Goal: Transaction & Acquisition: Download file/media

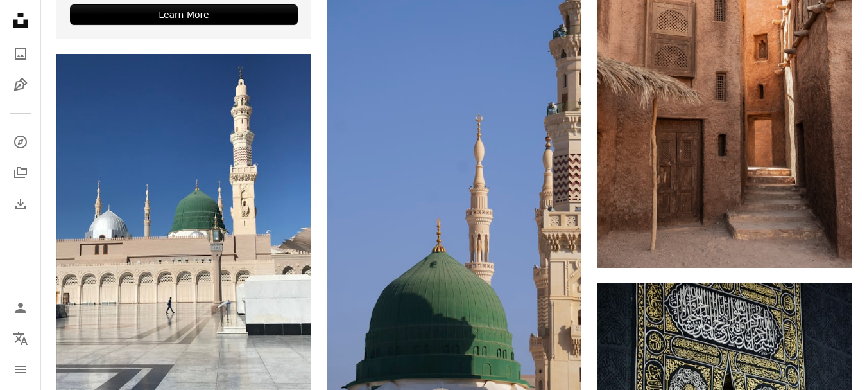
scroll to position [3061, 0]
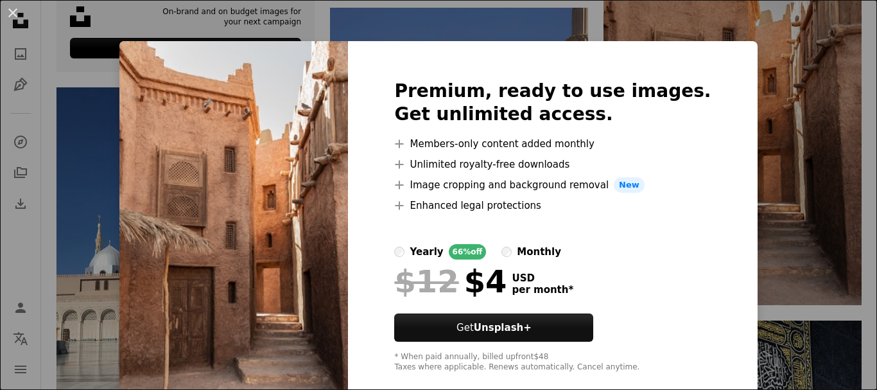
click at [731, 252] on div "An X shape Premium, ready to use images. Get unlimited access. A plus sign Memb…" at bounding box center [438, 195] width 877 height 390
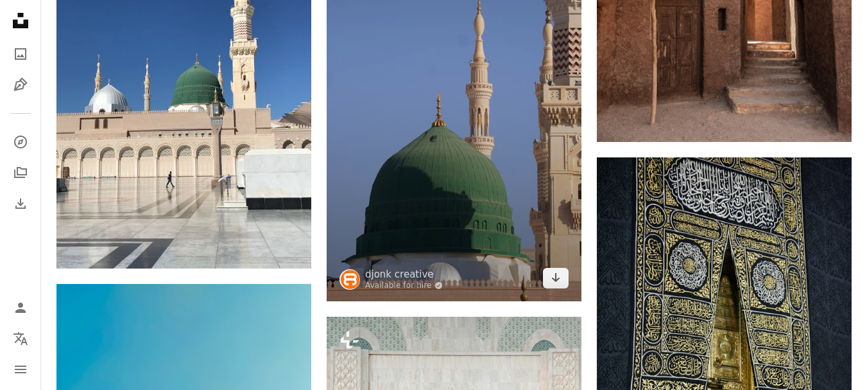
scroll to position [3190, 0]
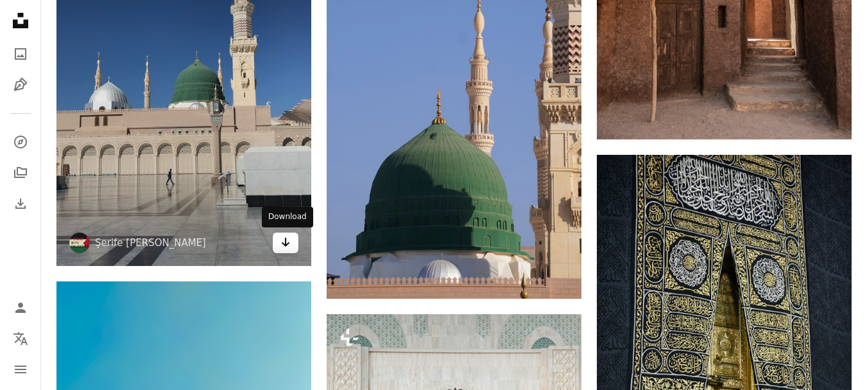
click at [293, 248] on link "Arrow pointing down" at bounding box center [286, 242] width 26 height 21
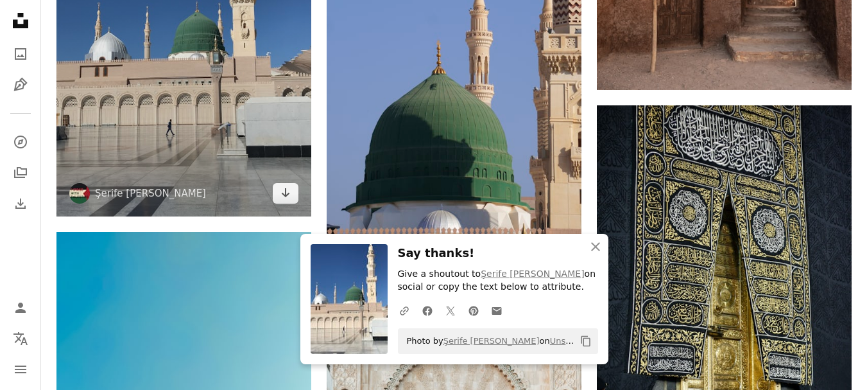
scroll to position [3254, 0]
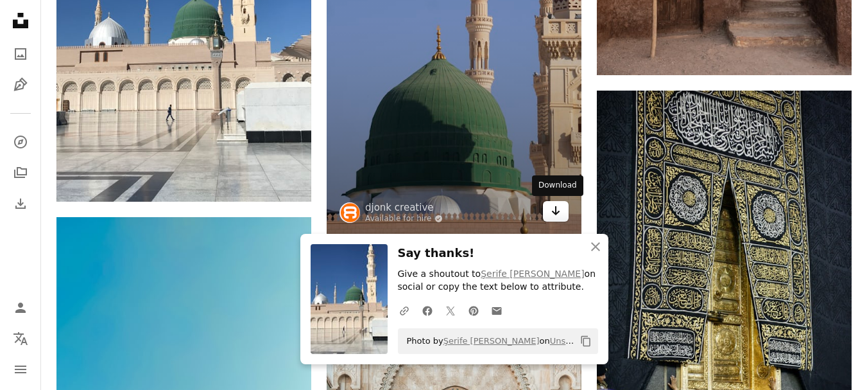
click at [563, 210] on link "Arrow pointing down" at bounding box center [556, 211] width 26 height 21
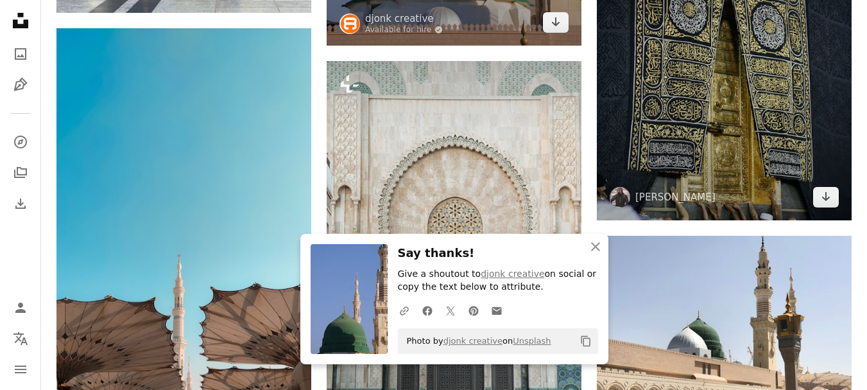
scroll to position [3446, 0]
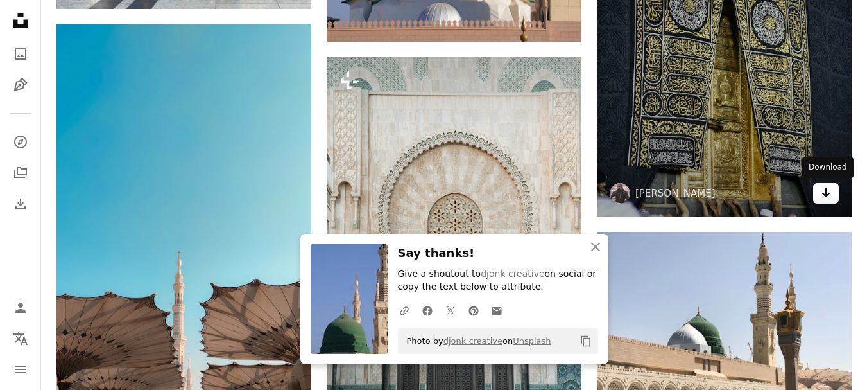
click at [830, 194] on icon "Arrow pointing down" at bounding box center [826, 192] width 10 height 15
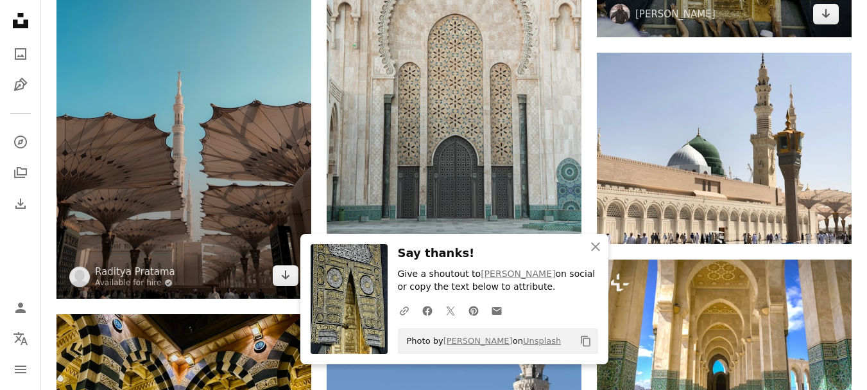
scroll to position [3703, 0]
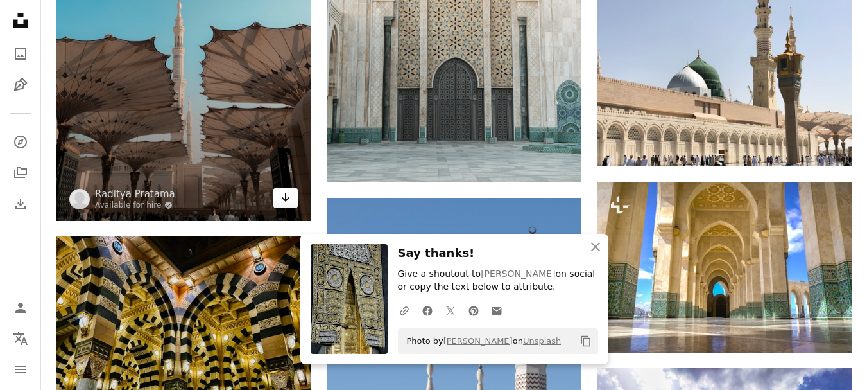
click at [291, 207] on link "Arrow pointing down" at bounding box center [286, 197] width 26 height 21
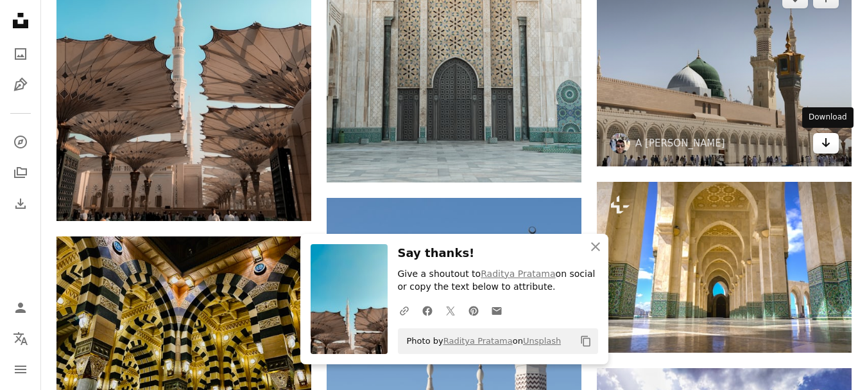
click at [830, 146] on icon "Arrow pointing down" at bounding box center [826, 142] width 10 height 15
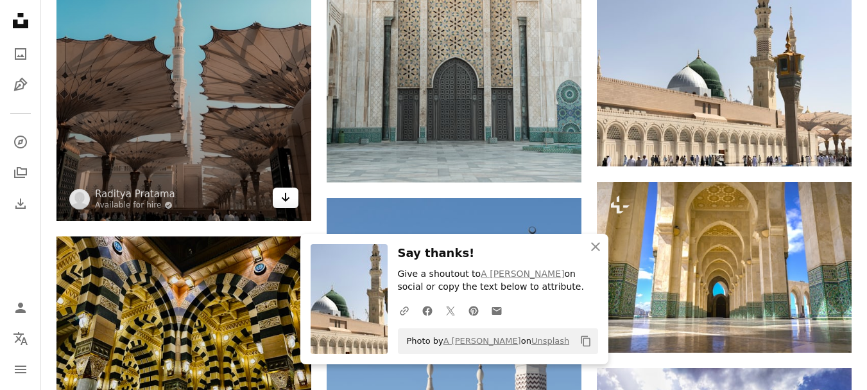
click at [288, 193] on icon "Arrow pointing down" at bounding box center [286, 196] width 10 height 15
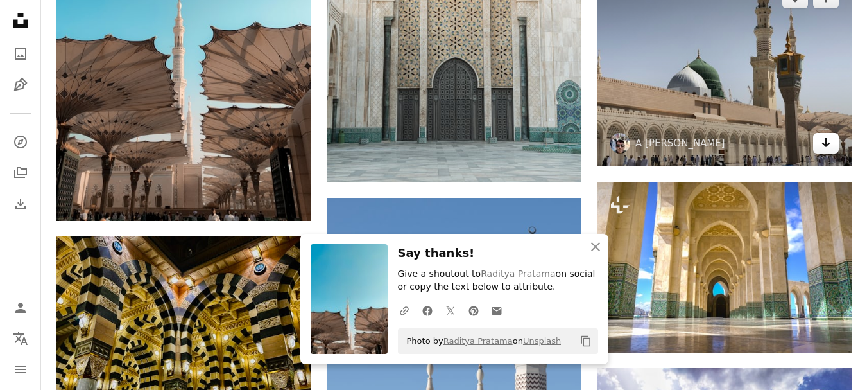
click at [829, 143] on icon "Download" at bounding box center [826, 142] width 8 height 9
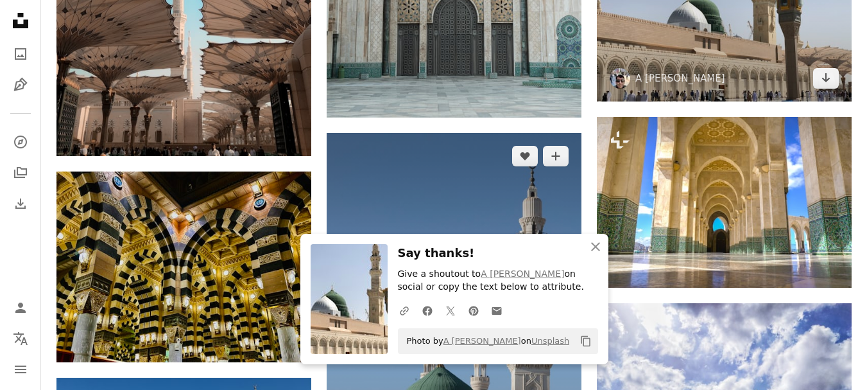
scroll to position [3832, 0]
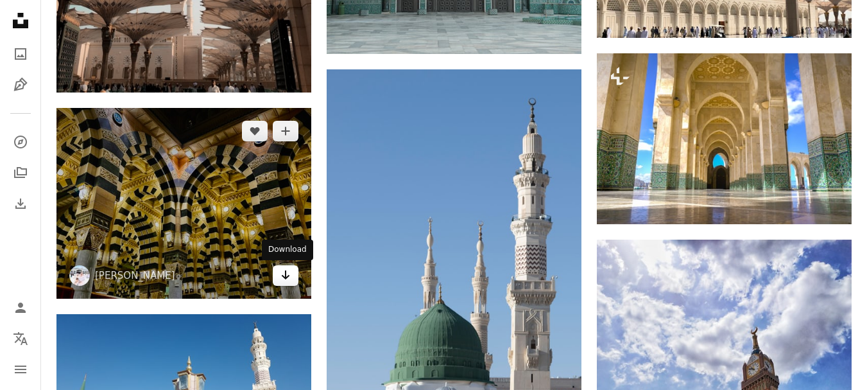
click at [284, 278] on icon "Arrow pointing down" at bounding box center [286, 274] width 10 height 15
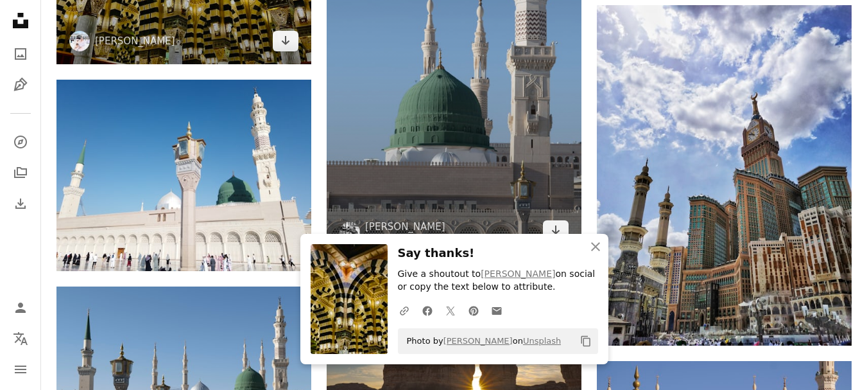
scroll to position [4089, 0]
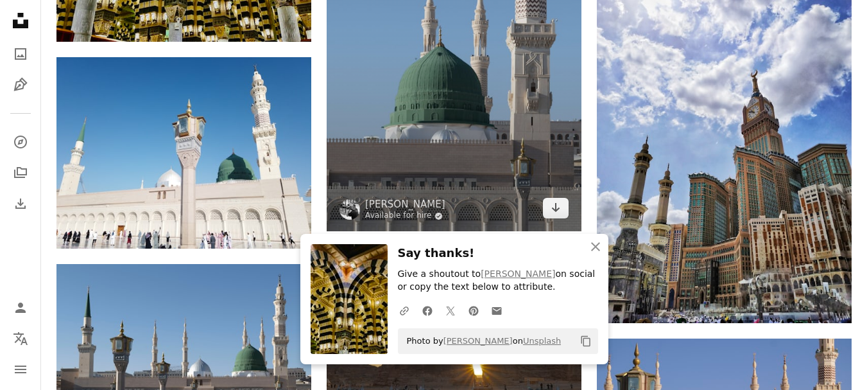
drag, startPoint x: 557, startPoint y: 211, endPoint x: 401, endPoint y: 217, distance: 156.1
click at [556, 211] on icon "Arrow pointing down" at bounding box center [556, 207] width 10 height 15
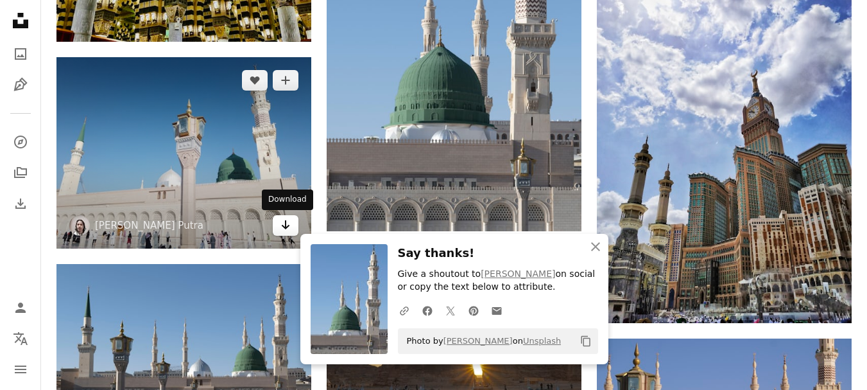
click at [275, 223] on link "Arrow pointing down" at bounding box center [286, 225] width 26 height 21
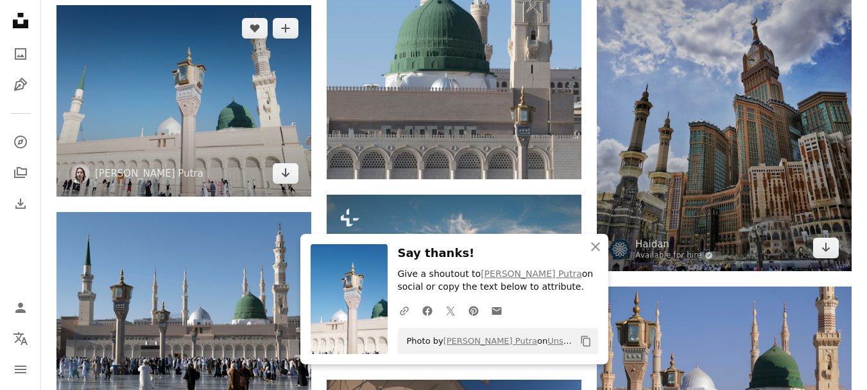
scroll to position [4153, 0]
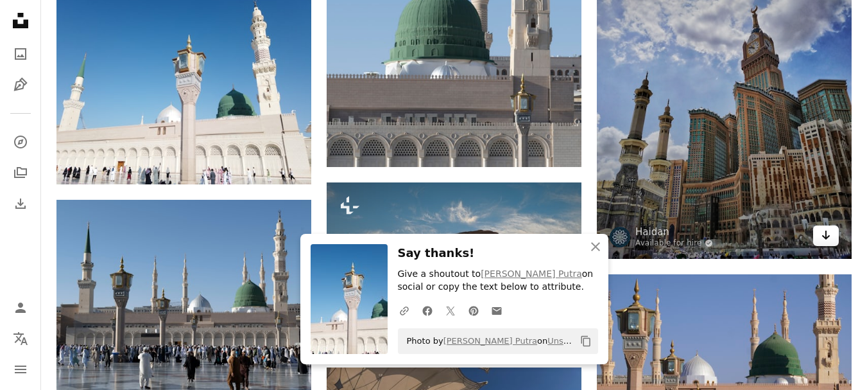
click at [822, 236] on icon "Arrow pointing down" at bounding box center [826, 234] width 10 height 15
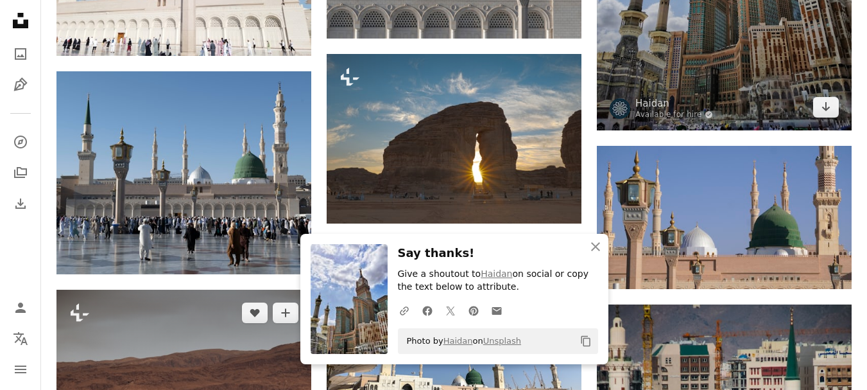
scroll to position [4345, 0]
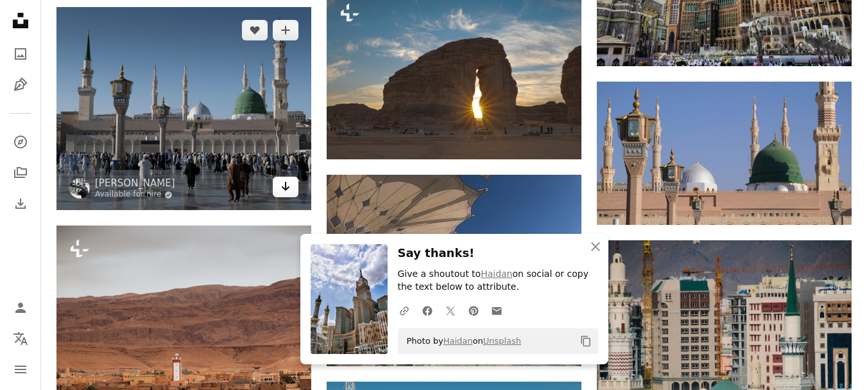
click at [288, 192] on icon "Arrow pointing down" at bounding box center [286, 185] width 10 height 15
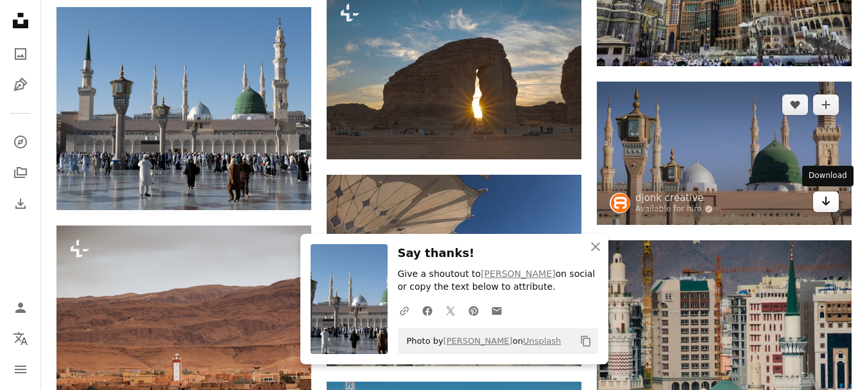
click at [823, 206] on icon "Arrow pointing down" at bounding box center [826, 200] width 10 height 15
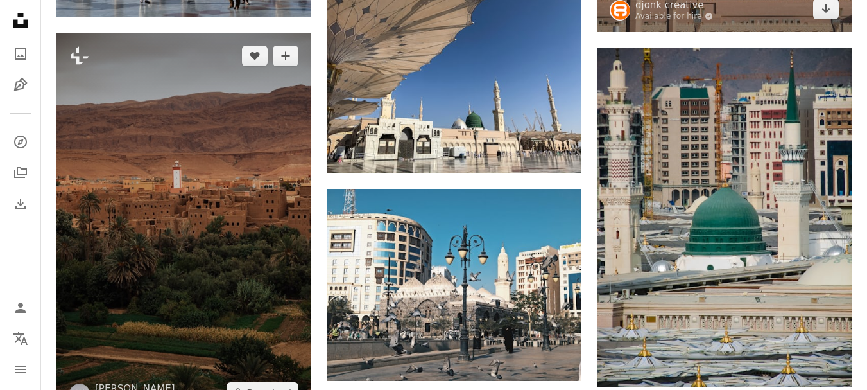
scroll to position [4602, 0]
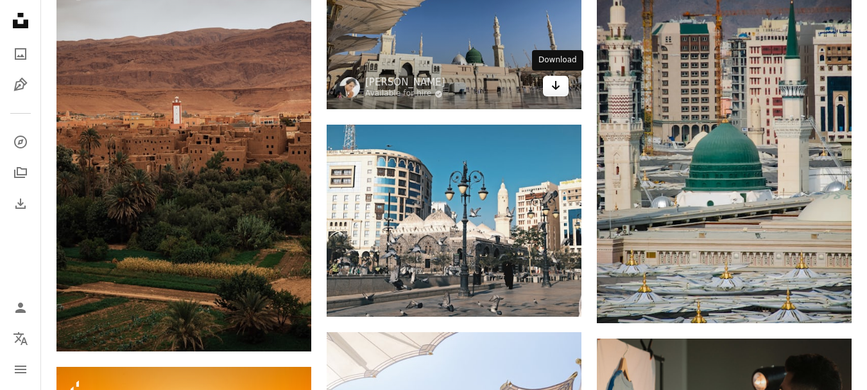
click at [558, 88] on icon "Arrow pointing down" at bounding box center [556, 85] width 10 height 15
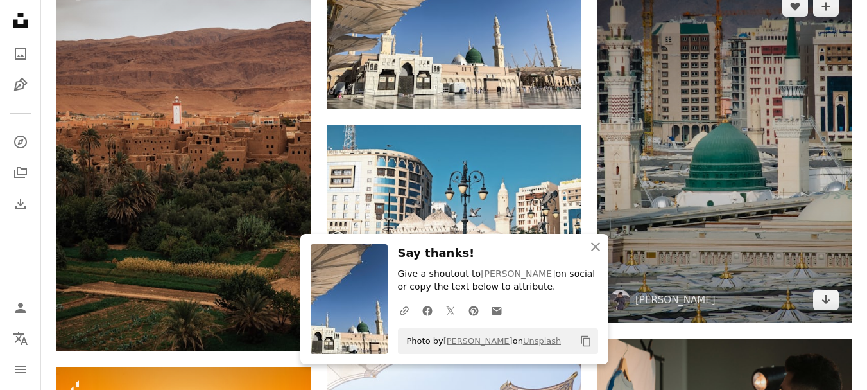
drag, startPoint x: 826, startPoint y: 295, endPoint x: 811, endPoint y: 293, distance: 15.5
click at [826, 295] on icon "Download" at bounding box center [826, 299] width 8 height 9
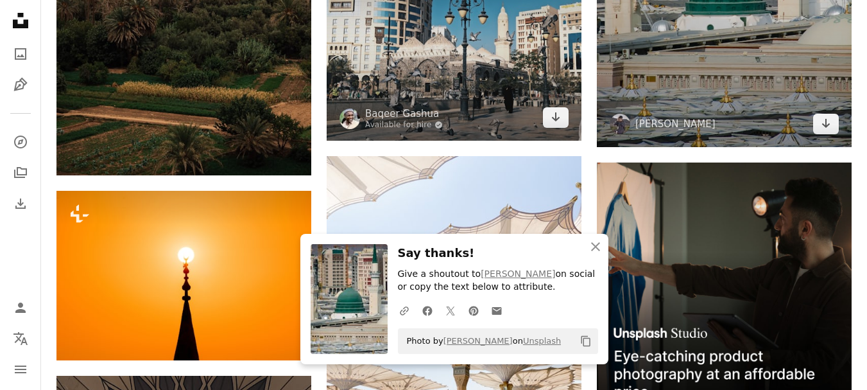
scroll to position [4795, 0]
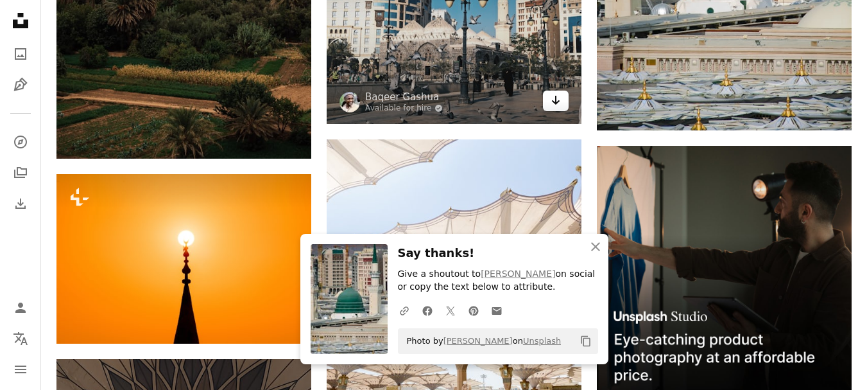
click at [557, 104] on icon "Arrow pointing down" at bounding box center [556, 99] width 10 height 15
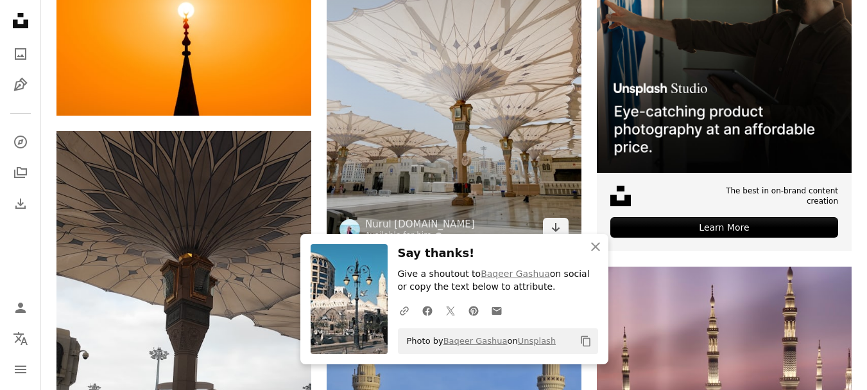
scroll to position [5052, 0]
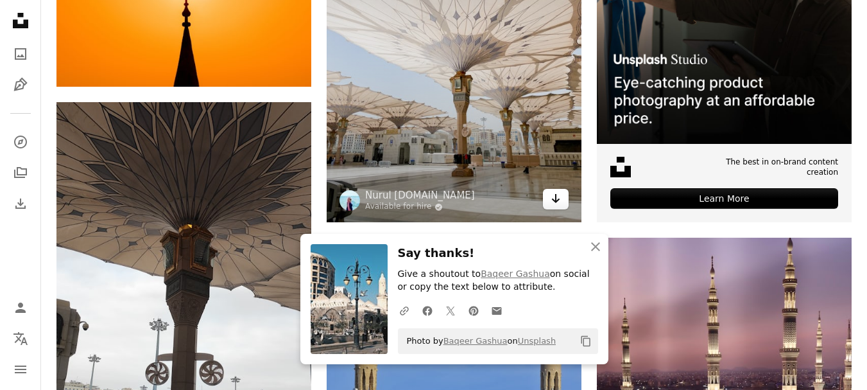
click at [562, 199] on link "Arrow pointing down" at bounding box center [556, 199] width 26 height 21
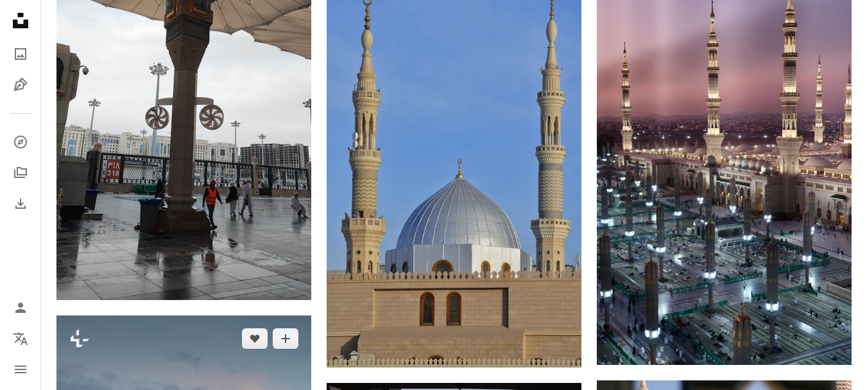
scroll to position [5373, 0]
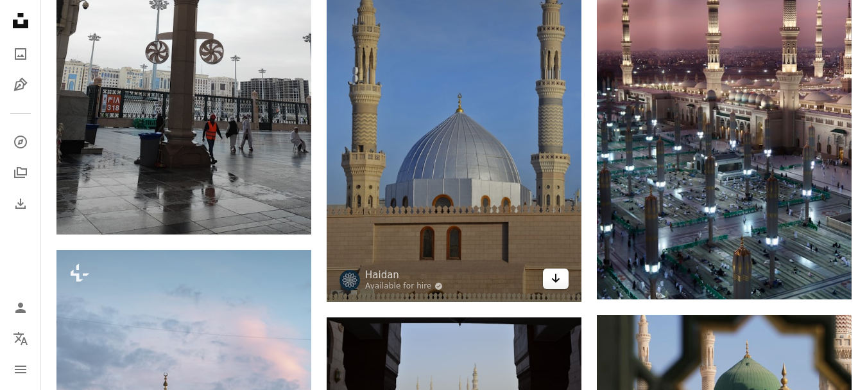
click at [564, 280] on link "Arrow pointing down" at bounding box center [556, 278] width 26 height 21
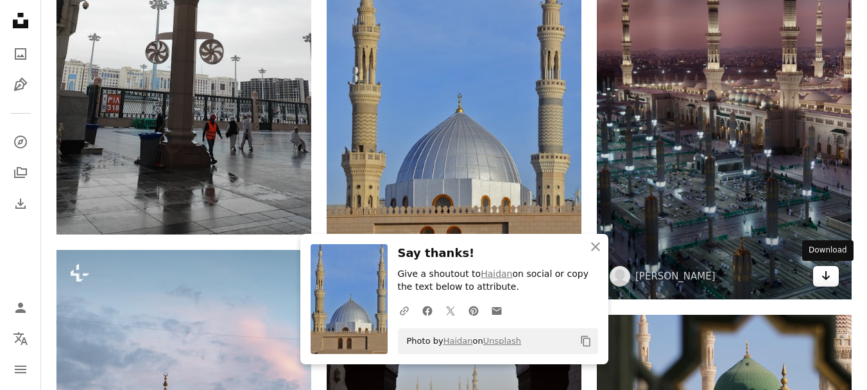
click at [815, 270] on link "Arrow pointing down" at bounding box center [826, 276] width 26 height 21
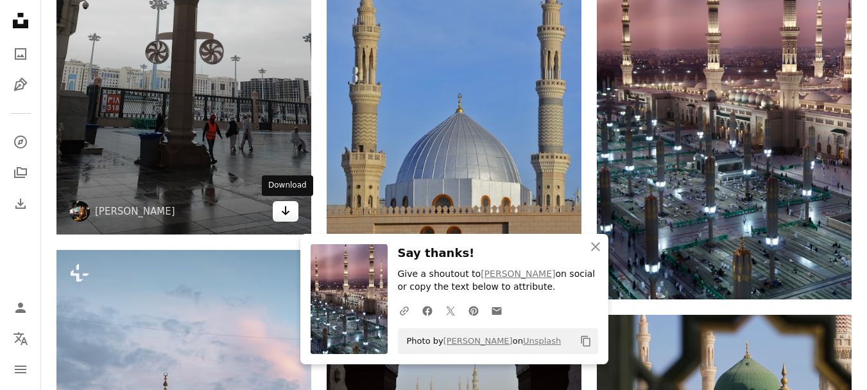
click at [283, 217] on icon "Arrow pointing down" at bounding box center [286, 210] width 10 height 15
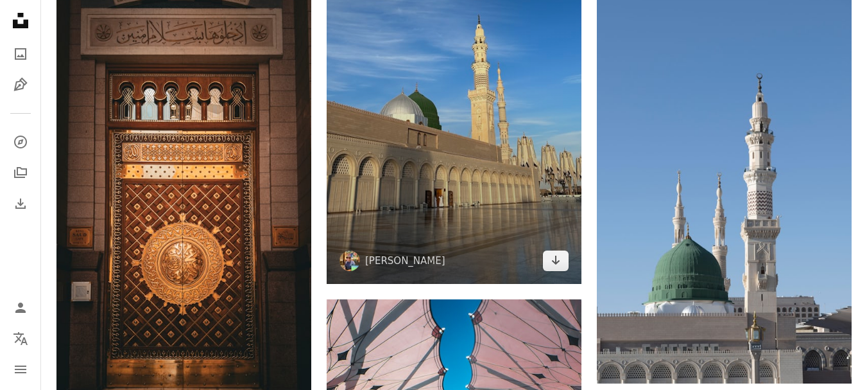
scroll to position [6143, 0]
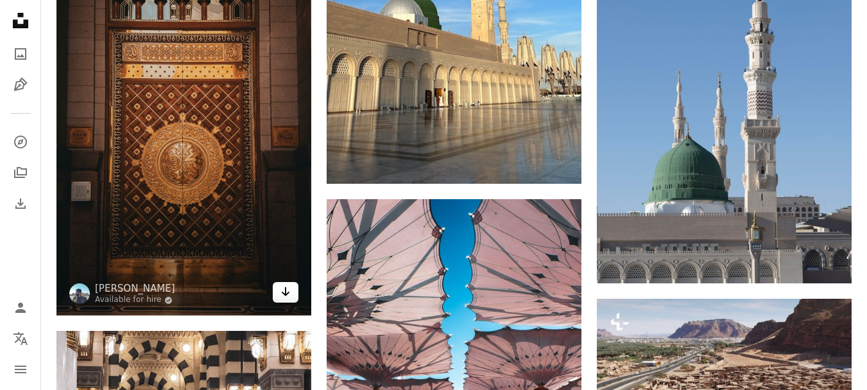
click at [277, 288] on link "Arrow pointing down" at bounding box center [286, 292] width 26 height 21
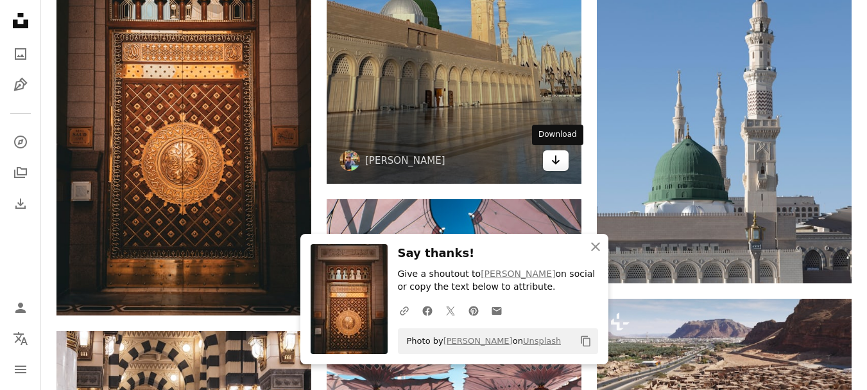
click at [559, 156] on icon "Arrow pointing down" at bounding box center [556, 159] width 10 height 15
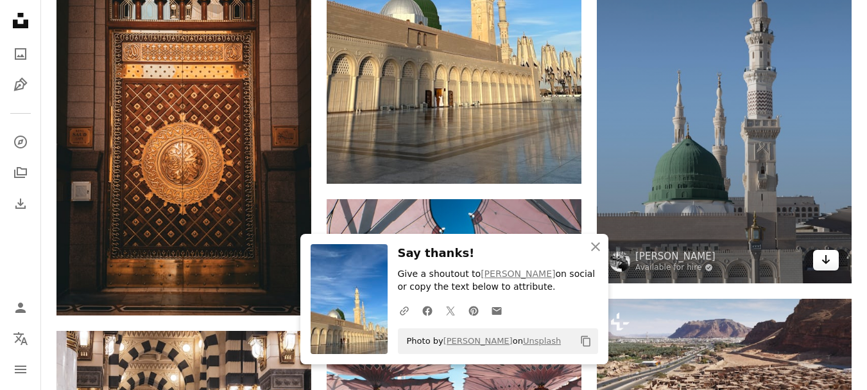
drag, startPoint x: 842, startPoint y: 260, endPoint x: 833, endPoint y: 260, distance: 8.3
click at [842, 260] on img at bounding box center [724, 85] width 255 height 395
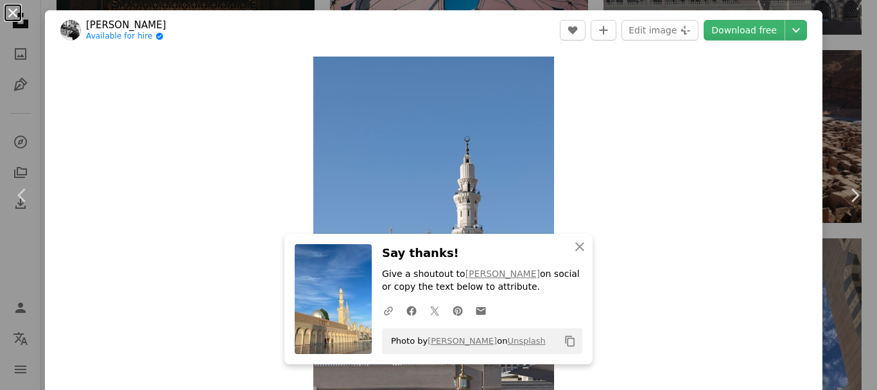
click at [15, 12] on button "An X shape" at bounding box center [12, 12] width 15 height 15
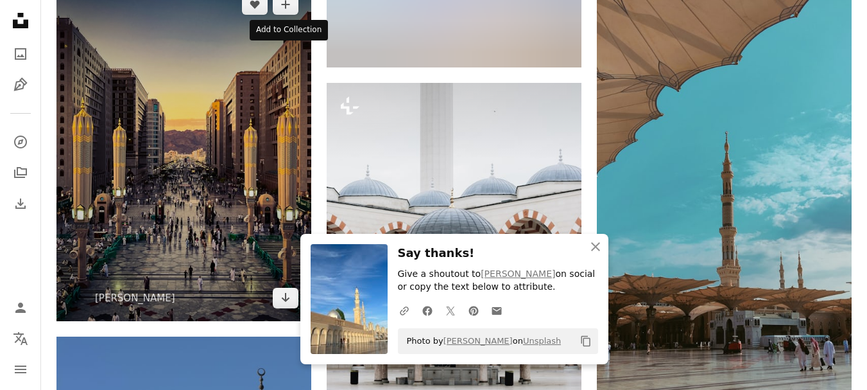
scroll to position [7042, 0]
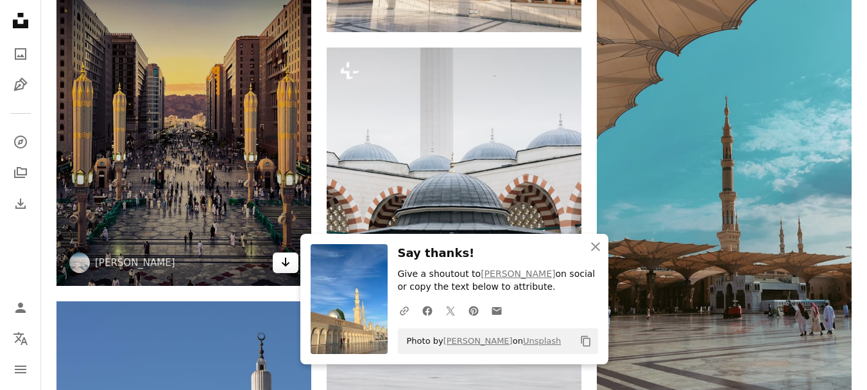
click at [287, 257] on icon "Arrow pointing down" at bounding box center [286, 261] width 10 height 15
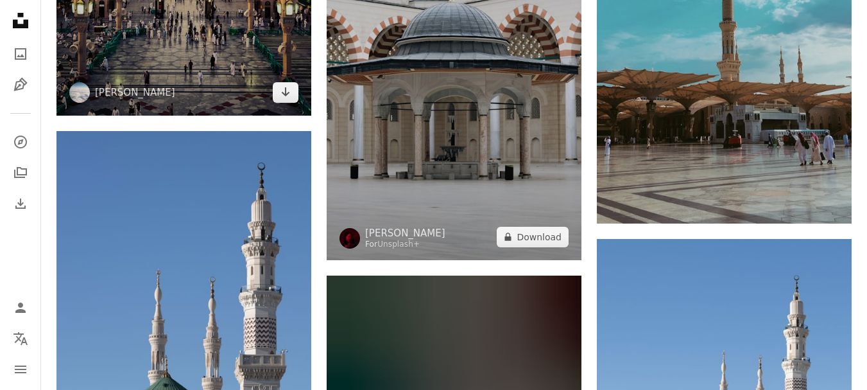
scroll to position [7235, 0]
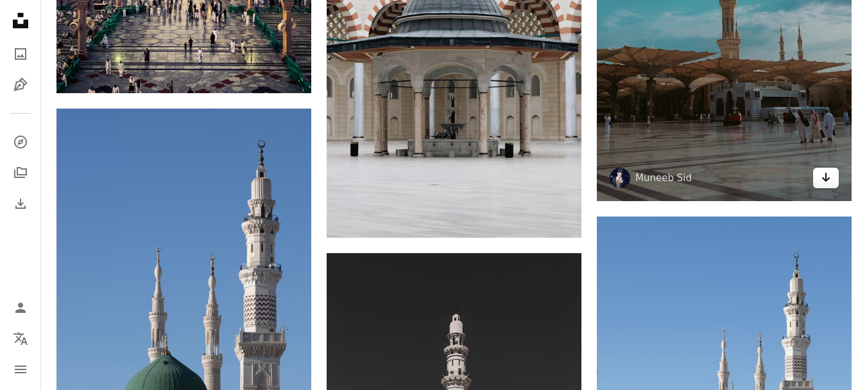
click at [823, 171] on icon "Arrow pointing down" at bounding box center [826, 176] width 10 height 15
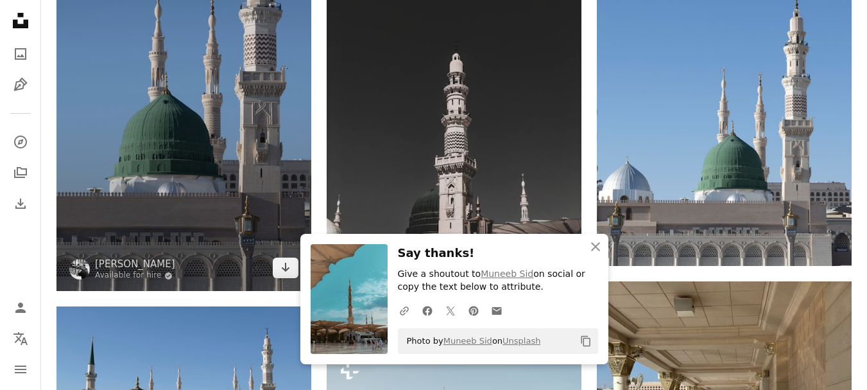
scroll to position [7620, 0]
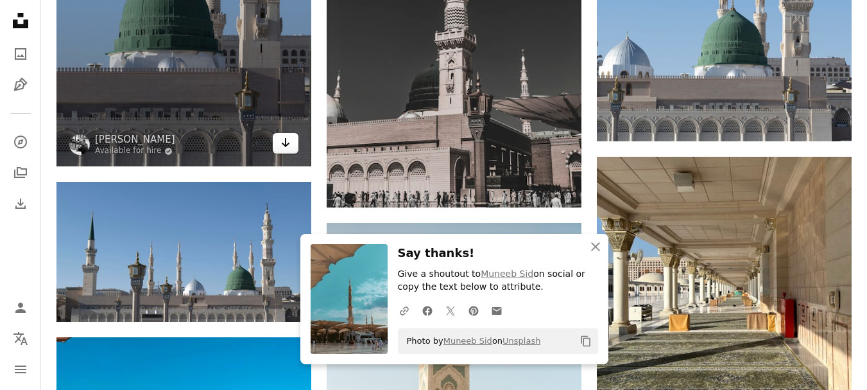
click at [275, 149] on link "Arrow pointing down" at bounding box center [286, 143] width 26 height 21
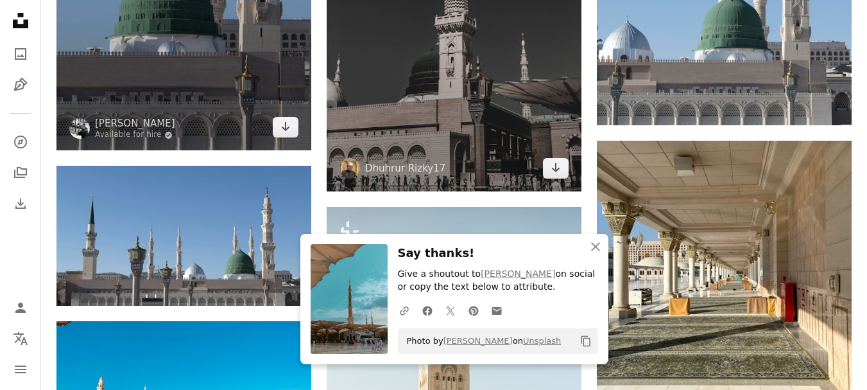
scroll to position [7684, 0]
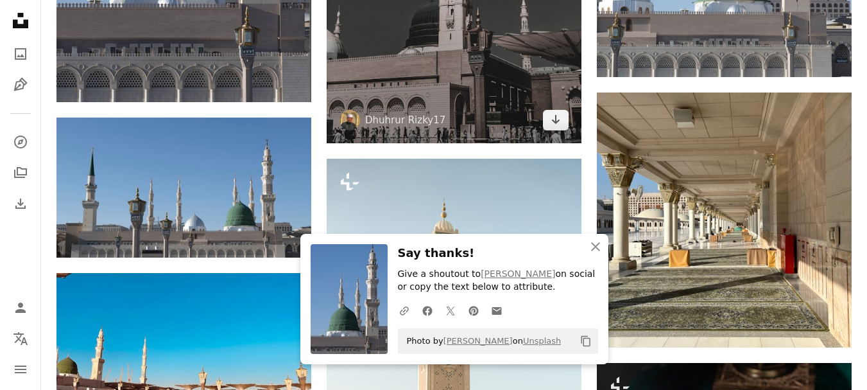
click at [552, 130] on link "Arrow pointing down" at bounding box center [556, 120] width 26 height 21
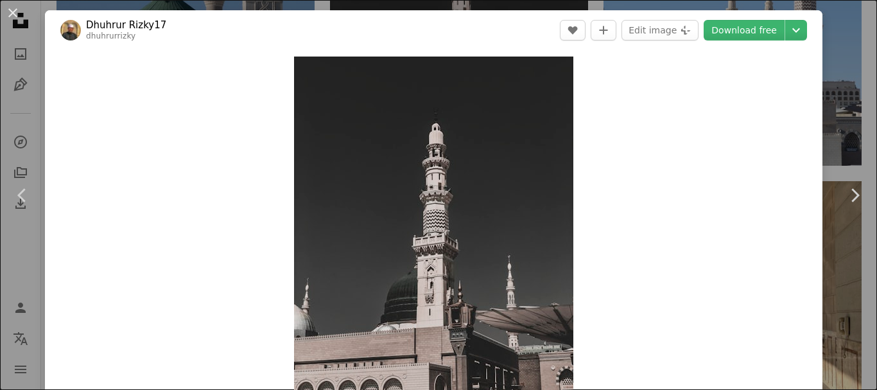
click at [7, 10] on button "An X shape" at bounding box center [12, 12] width 15 height 15
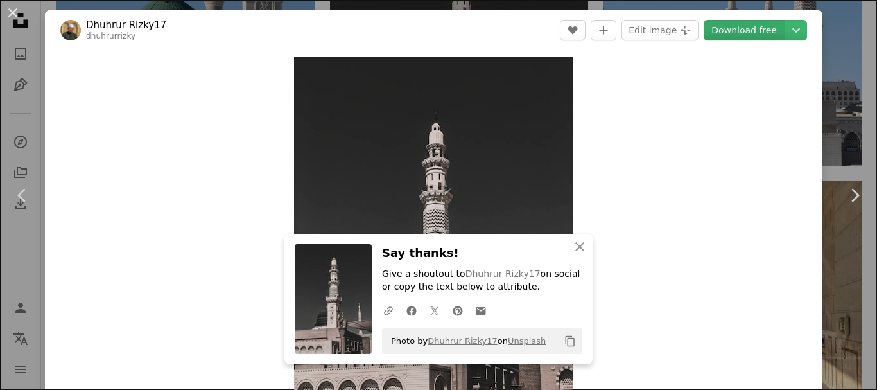
click at [742, 31] on link "Download free" at bounding box center [744, 30] width 81 height 21
click at [10, 9] on button "An X shape" at bounding box center [12, 12] width 15 height 15
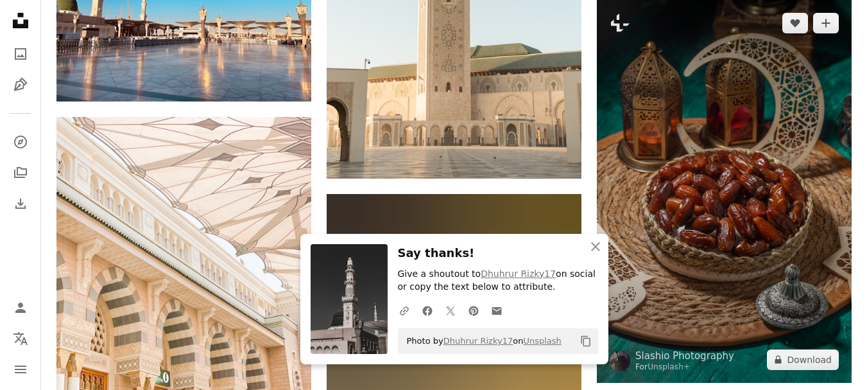
scroll to position [8069, 0]
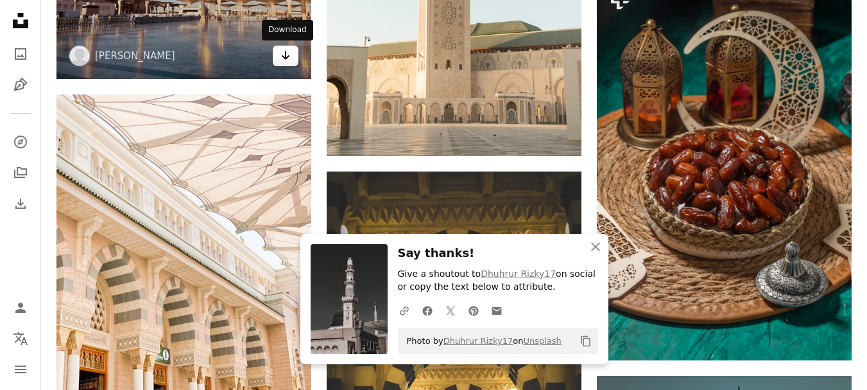
click at [289, 56] on icon "Download" at bounding box center [286, 55] width 8 height 9
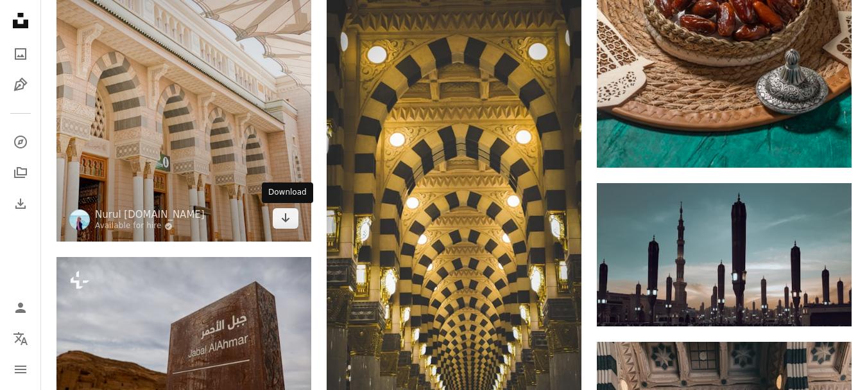
scroll to position [8326, 0]
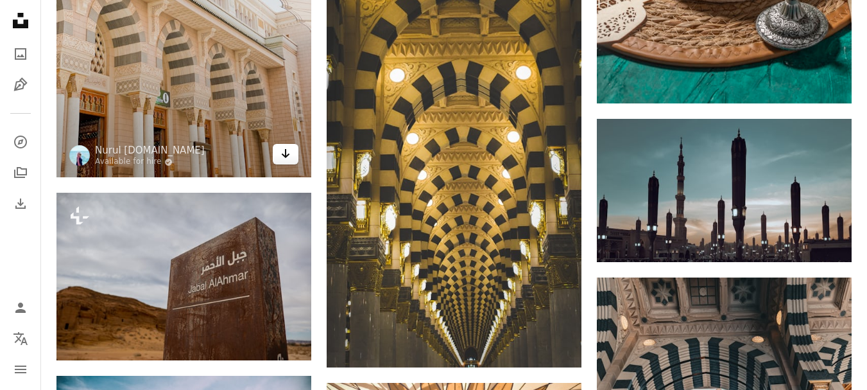
click at [282, 162] on link "Arrow pointing down" at bounding box center [286, 154] width 26 height 21
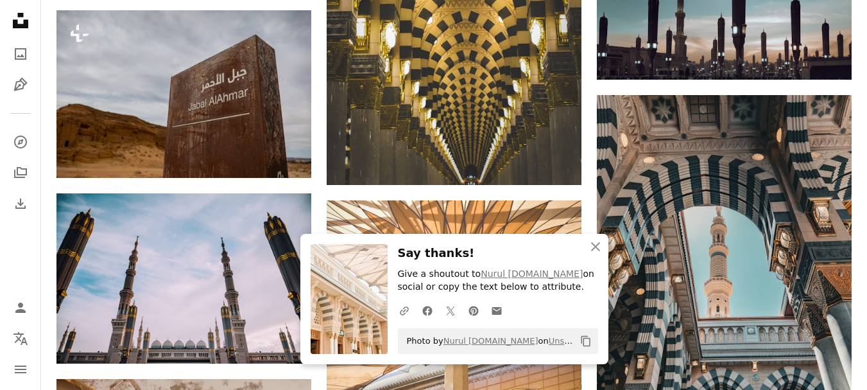
scroll to position [8519, 0]
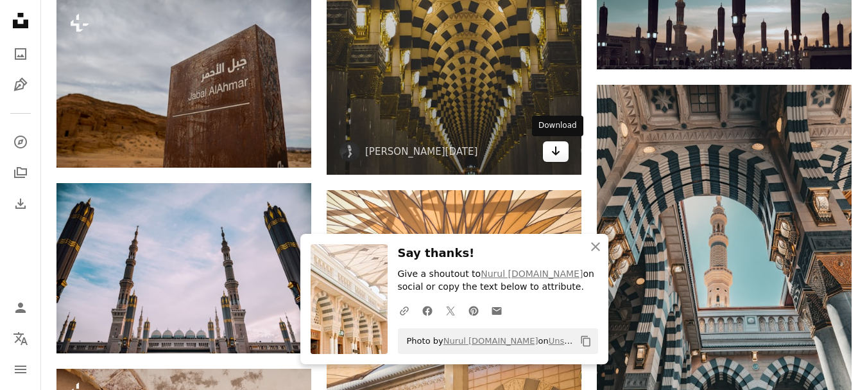
click at [564, 151] on link "Arrow pointing down" at bounding box center [556, 151] width 26 height 21
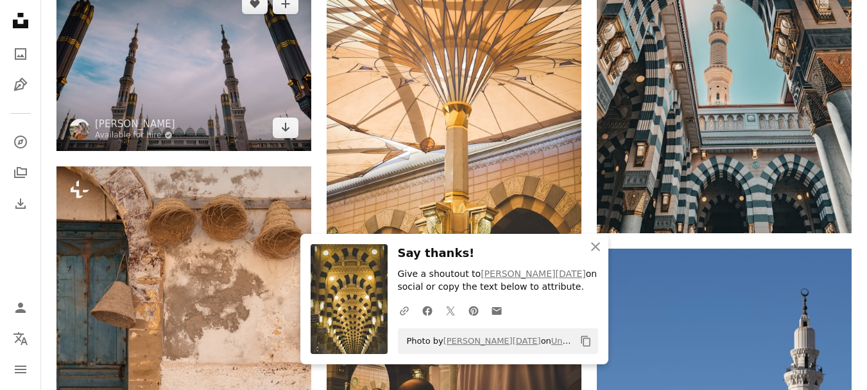
scroll to position [8647, 0]
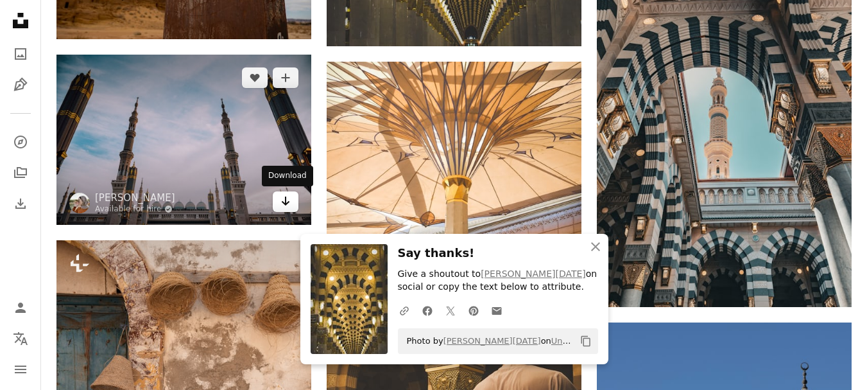
click at [274, 205] on link "Arrow pointing down" at bounding box center [286, 201] width 26 height 21
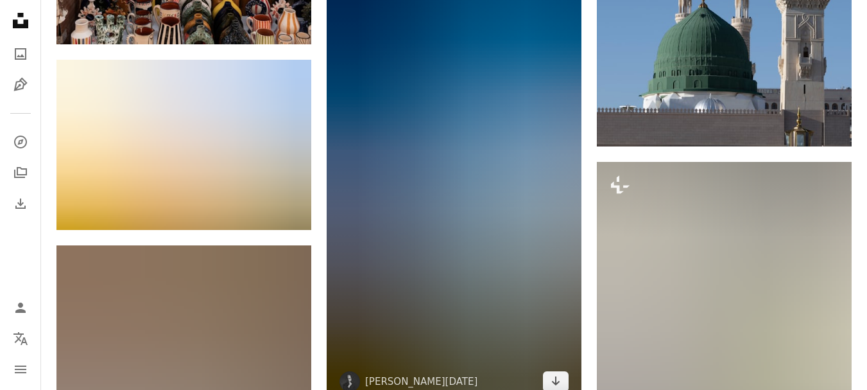
scroll to position [9289, 0]
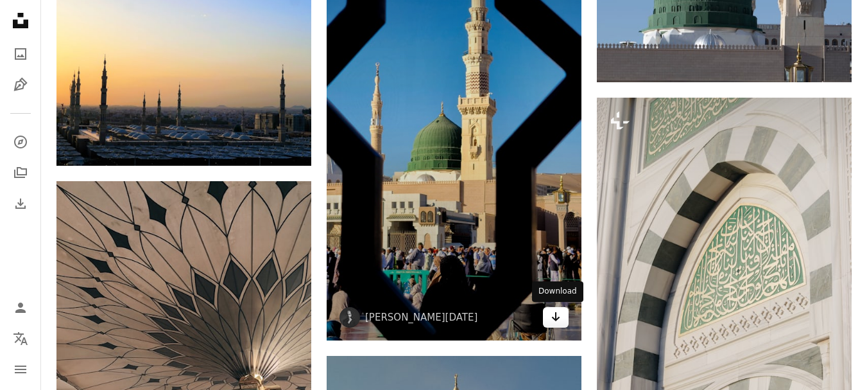
click at [558, 315] on icon "Arrow pointing down" at bounding box center [556, 316] width 10 height 15
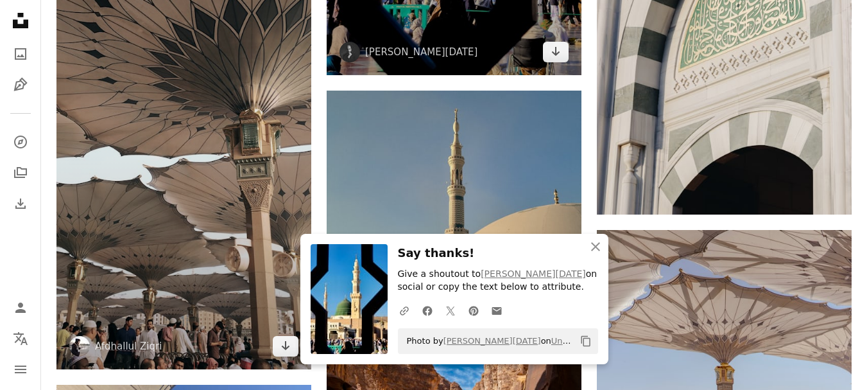
scroll to position [9674, 0]
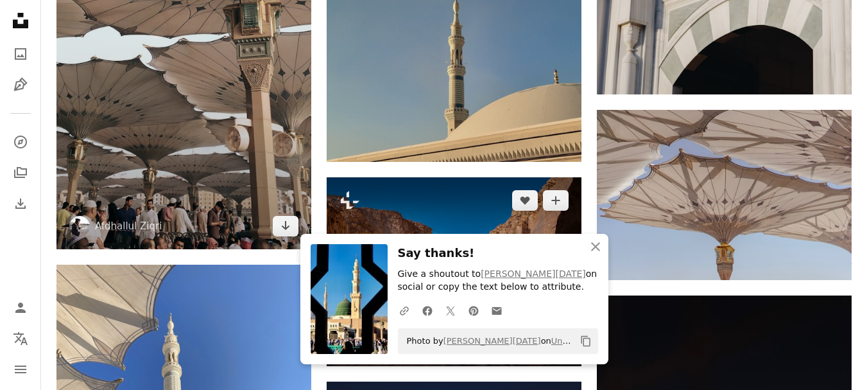
drag, startPoint x: 287, startPoint y: 227, endPoint x: 460, endPoint y: 190, distance: 176.5
click at [288, 226] on icon "Arrow pointing down" at bounding box center [286, 225] width 10 height 15
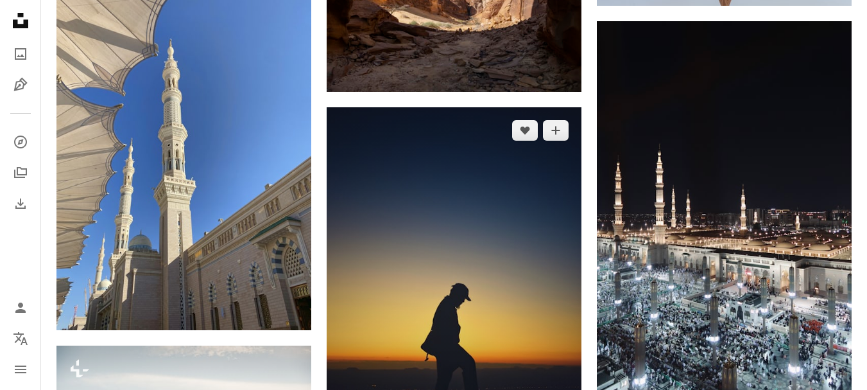
scroll to position [10060, 0]
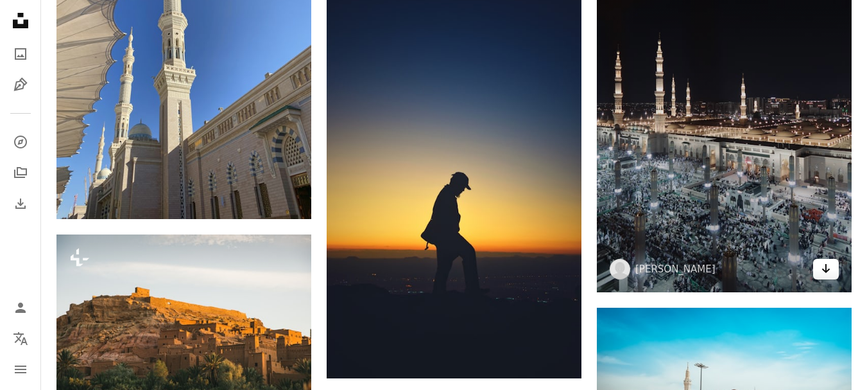
click at [831, 273] on icon "Arrow pointing down" at bounding box center [826, 268] width 10 height 15
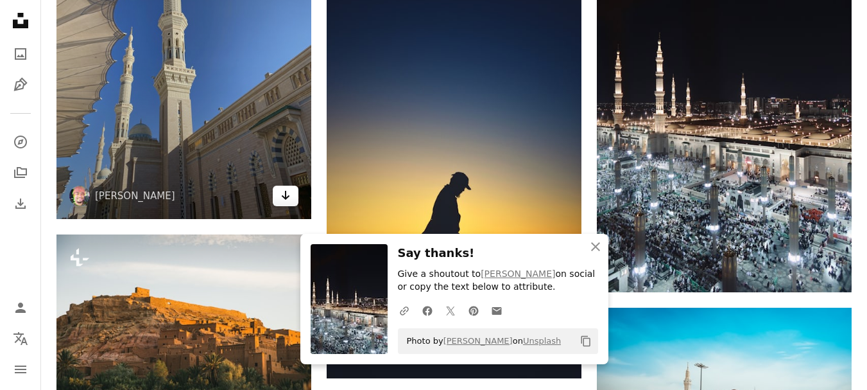
click at [296, 190] on link "Arrow pointing down" at bounding box center [286, 196] width 26 height 21
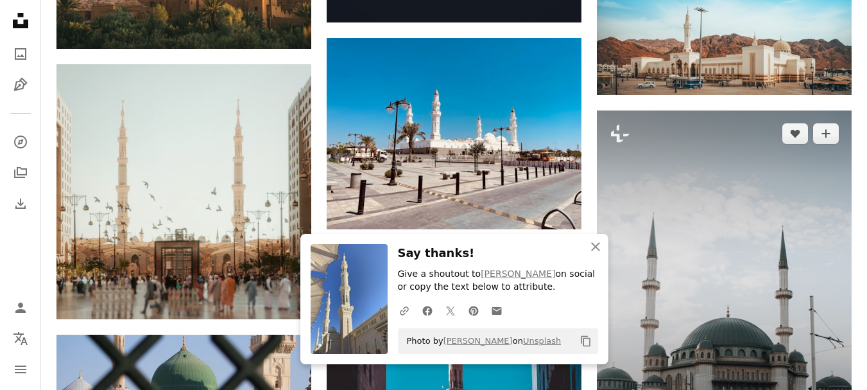
scroll to position [10445, 0]
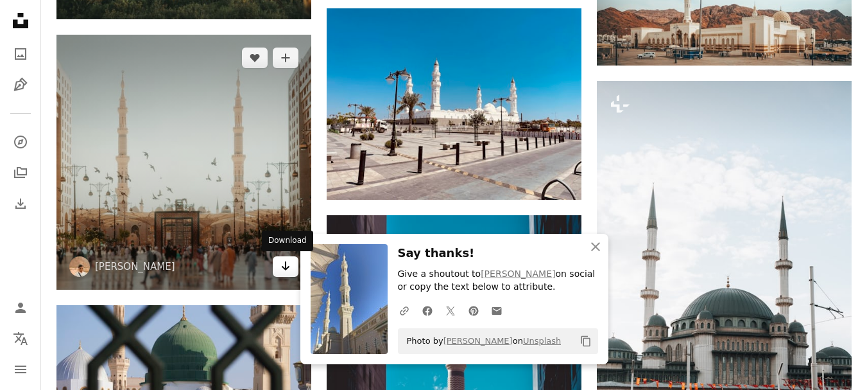
click at [281, 273] on icon "Arrow pointing down" at bounding box center [286, 265] width 10 height 15
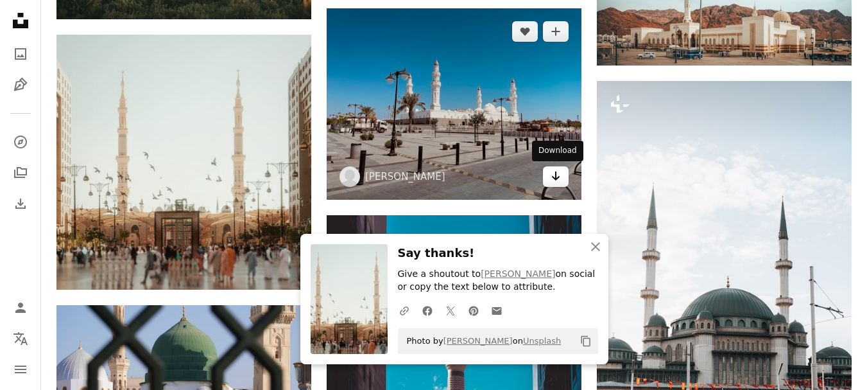
click at [552, 172] on icon "Arrow pointing down" at bounding box center [556, 175] width 10 height 15
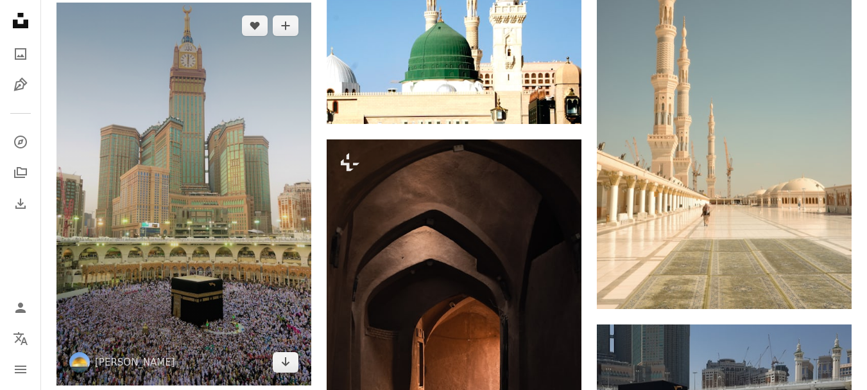
scroll to position [11793, 0]
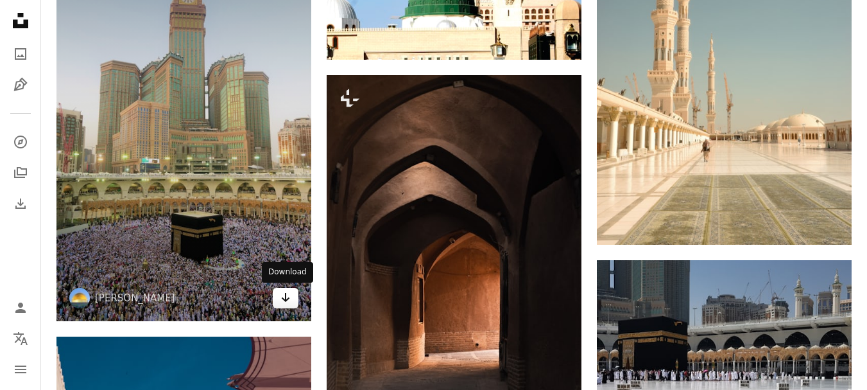
click at [286, 302] on icon "Arrow pointing down" at bounding box center [286, 297] width 10 height 15
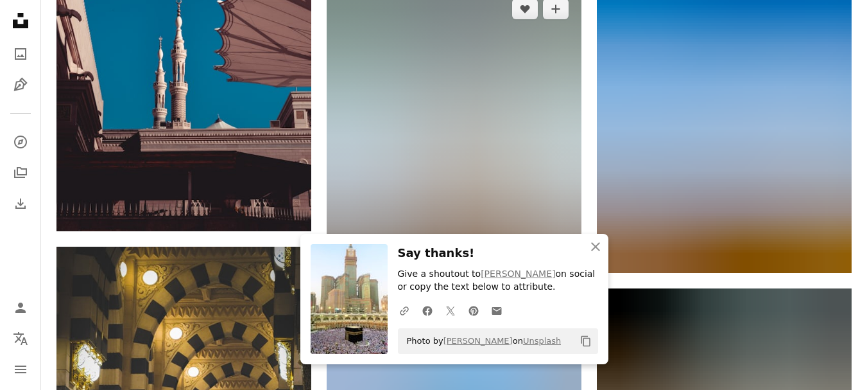
scroll to position [12371, 0]
